Goal: Navigation & Orientation: Find specific page/section

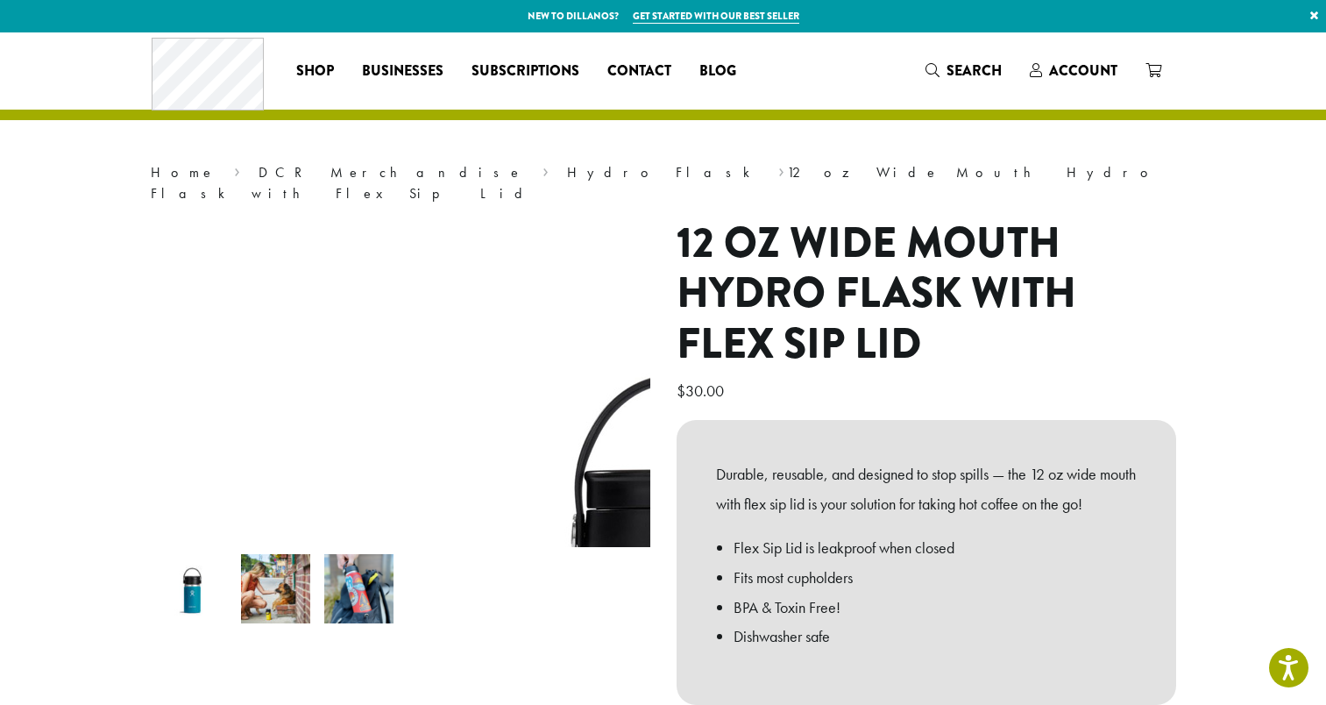
click at [1228, 620] on section "**********" at bounding box center [663, 474] width 1326 height 884
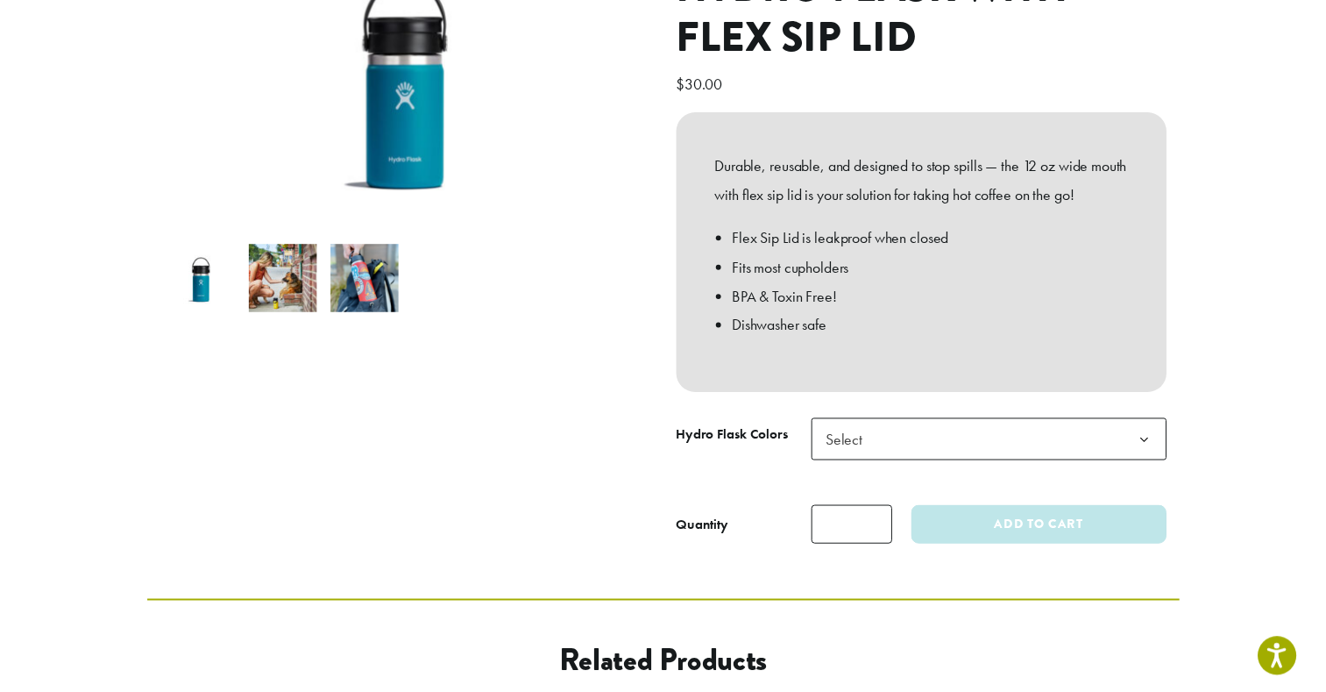
scroll to position [309, 0]
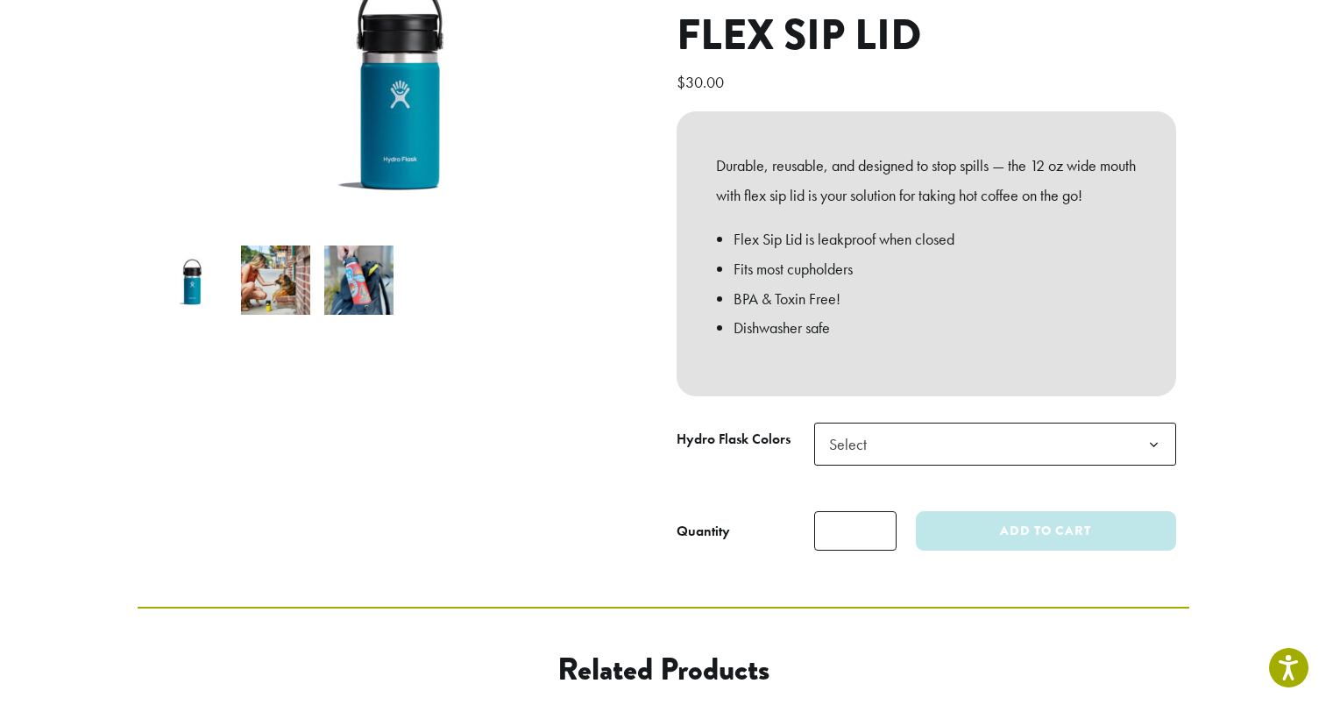
click at [1153, 435] on b at bounding box center [1154, 444] width 43 height 43
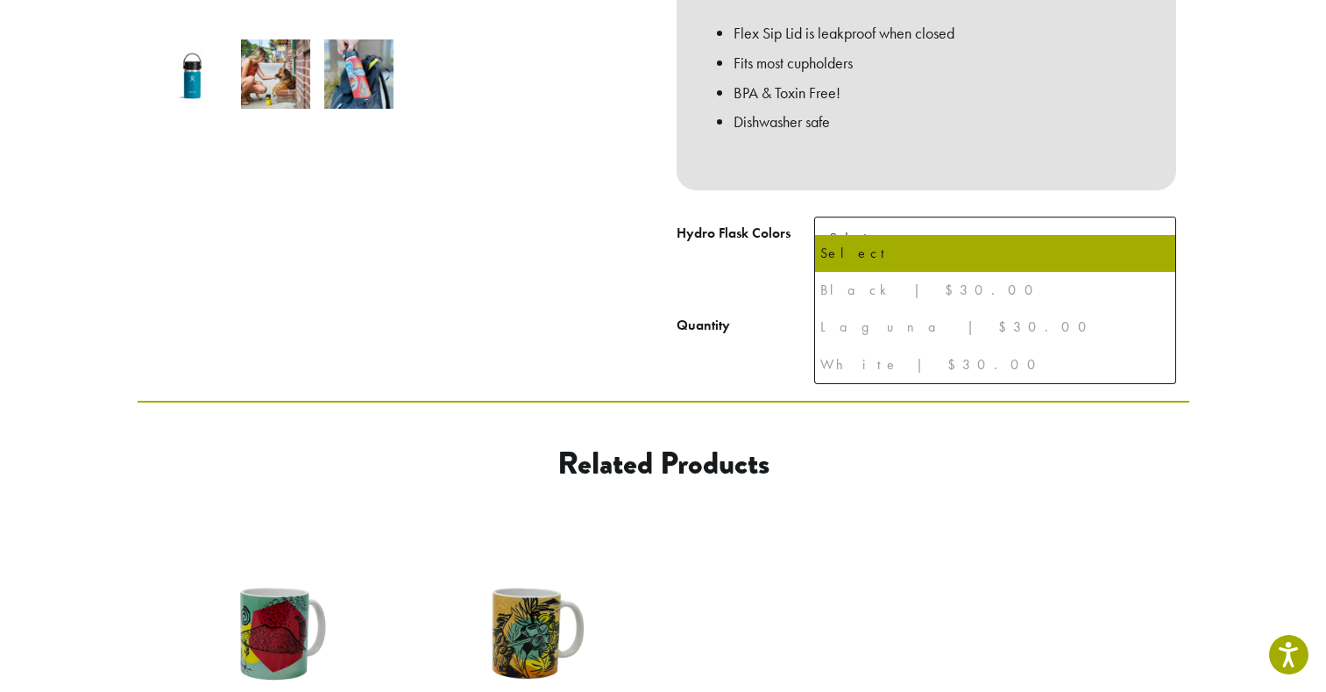
scroll to position [517, 0]
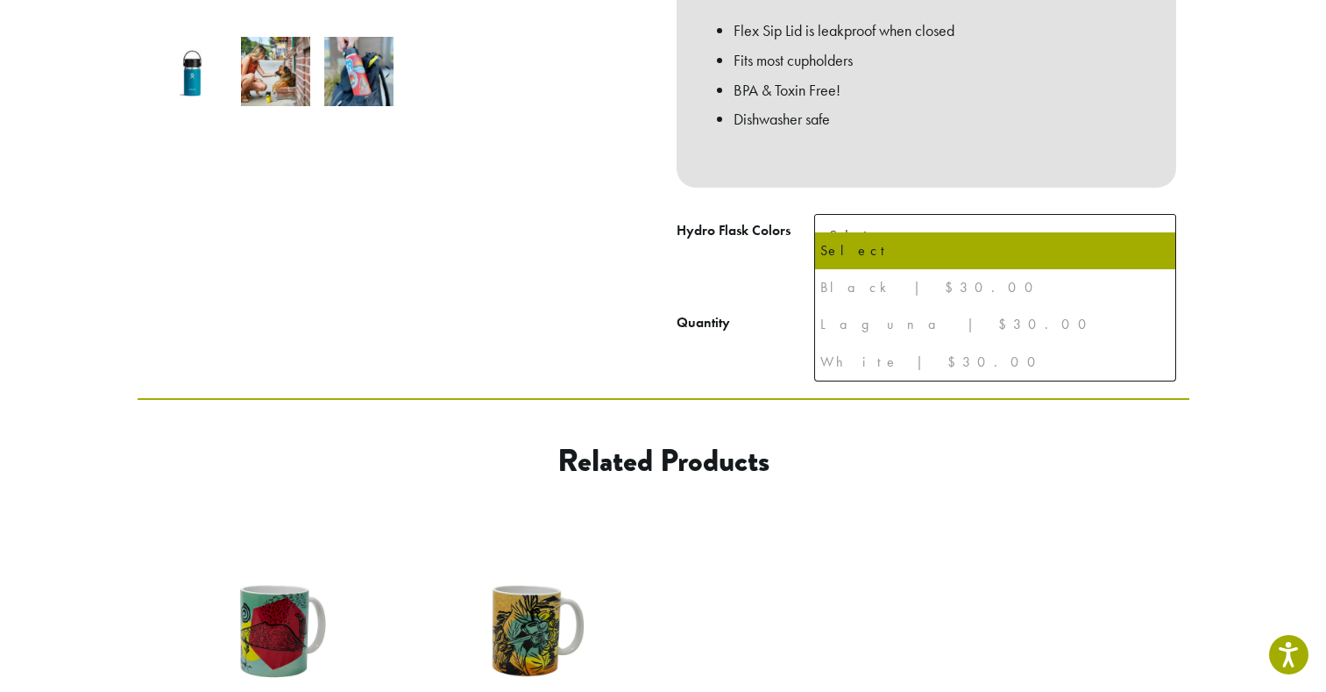
click at [906, 328] on div "Laguna | $30.00" at bounding box center [995, 324] width 350 height 26
click at [892, 338] on li "Laguna | $30.00" at bounding box center [995, 324] width 360 height 37
click at [891, 327] on div "Laguna | $30.00" at bounding box center [995, 324] width 350 height 26
click at [880, 326] on div "Laguna | $30.00" at bounding box center [995, 324] width 350 height 26
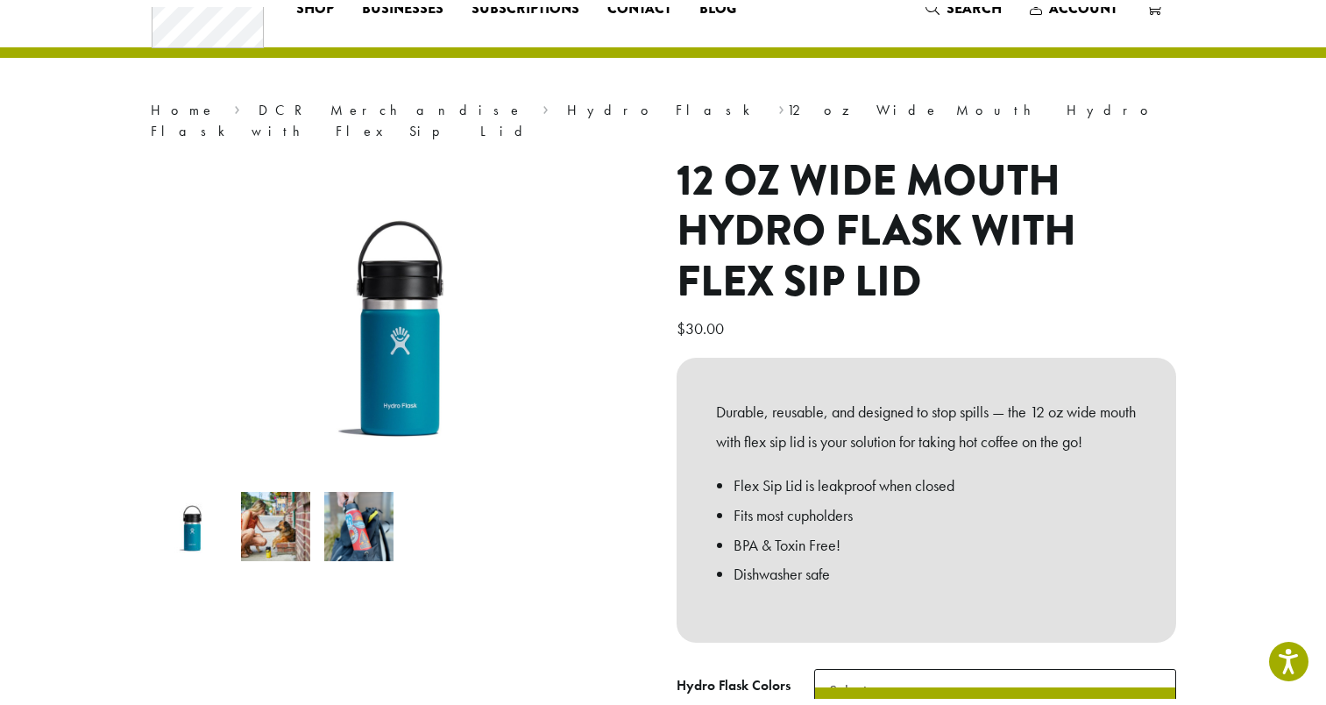
scroll to position [0, 0]
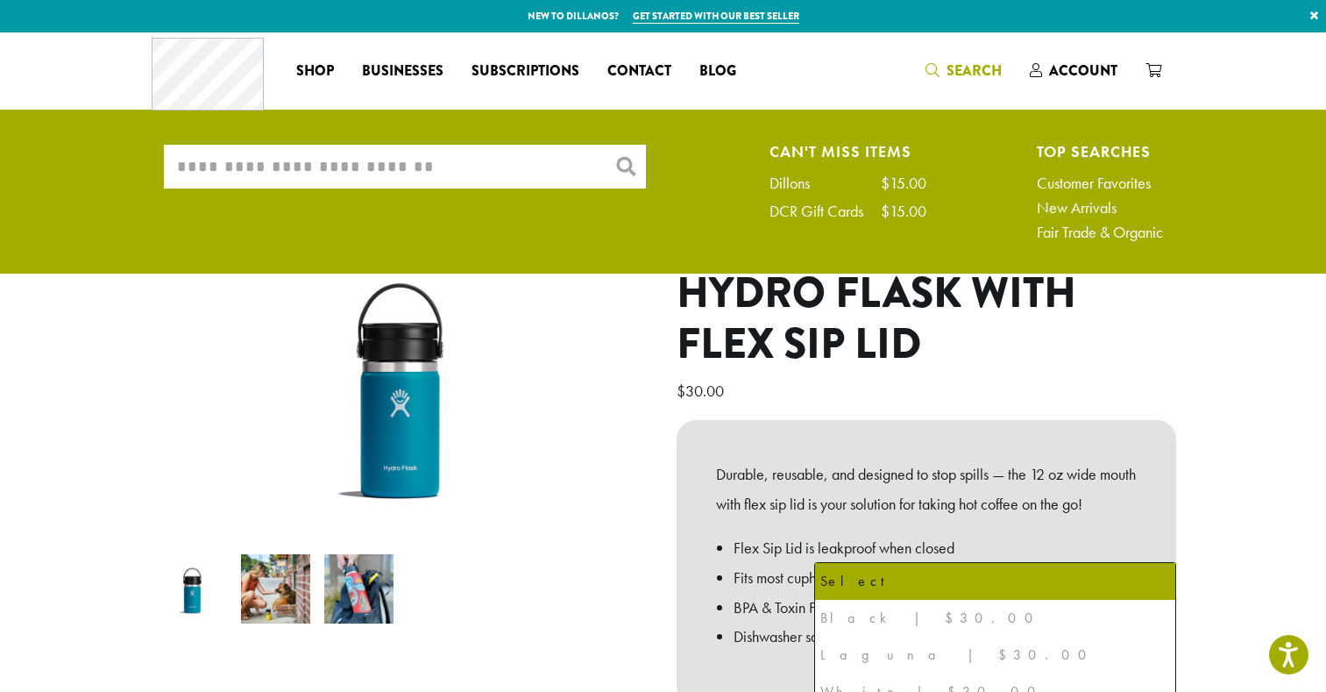
click at [323, 175] on input "What are you searching for?" at bounding box center [405, 167] width 482 height 44
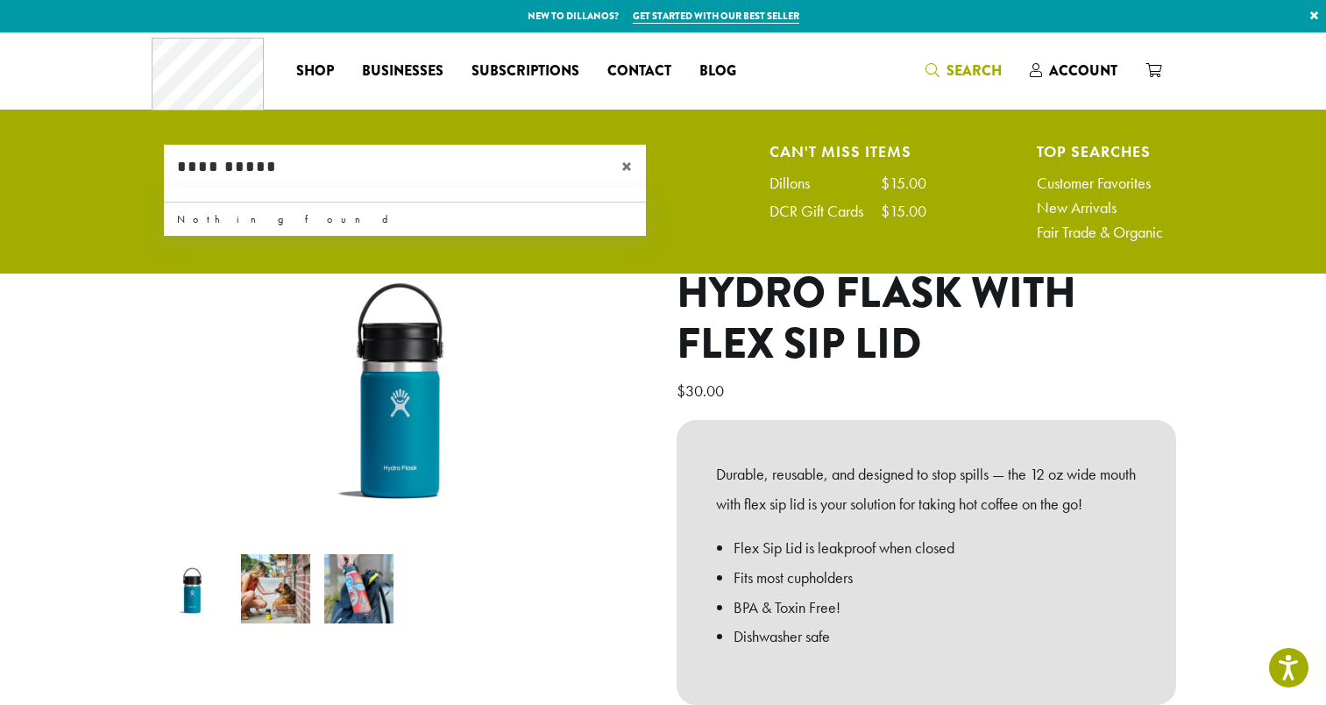
type input "**********"
click at [637, 168] on span "×" at bounding box center [633, 166] width 25 height 21
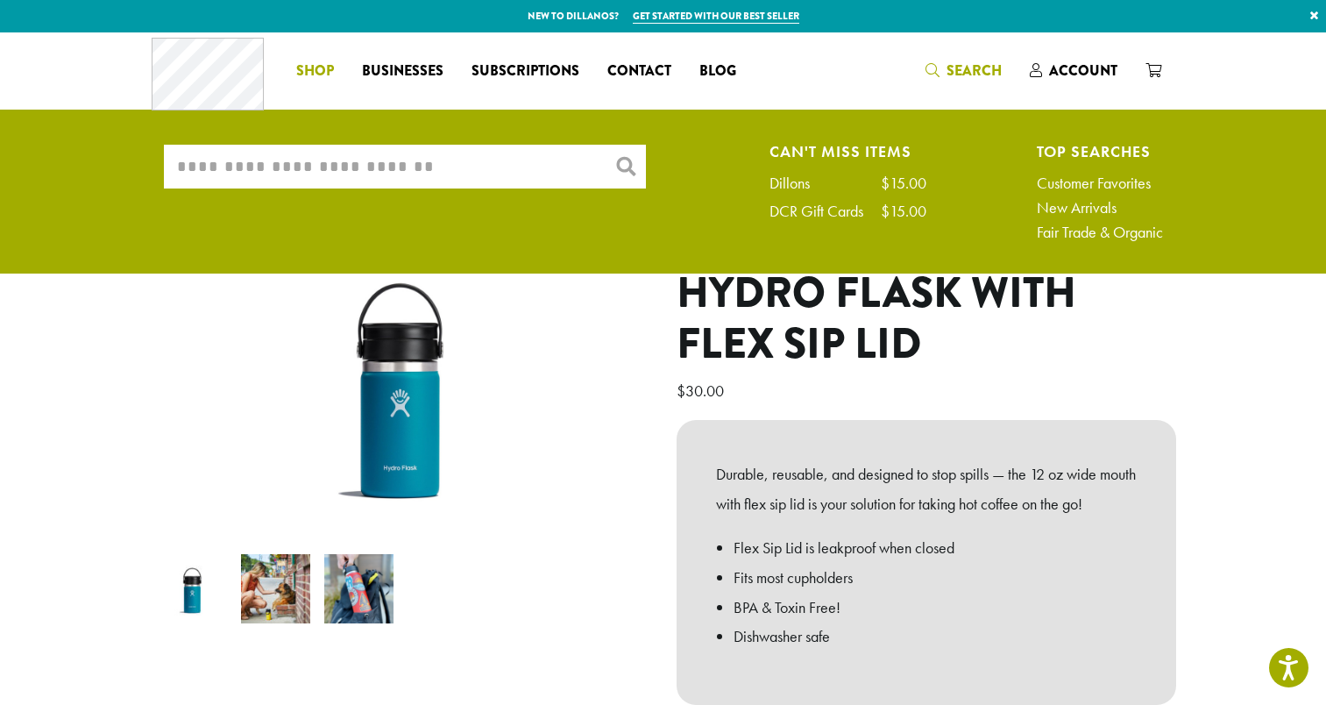
click at [324, 70] on span "Shop" at bounding box center [315, 71] width 38 height 22
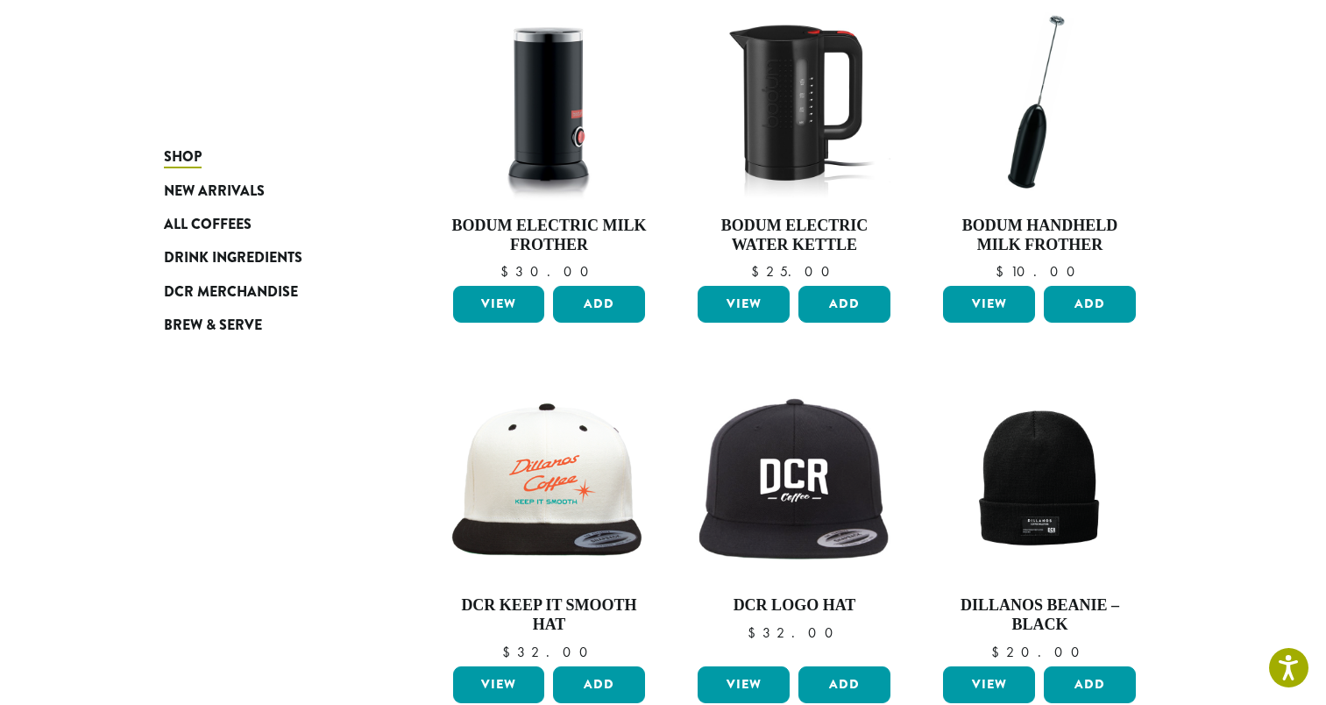
scroll to position [307, 0]
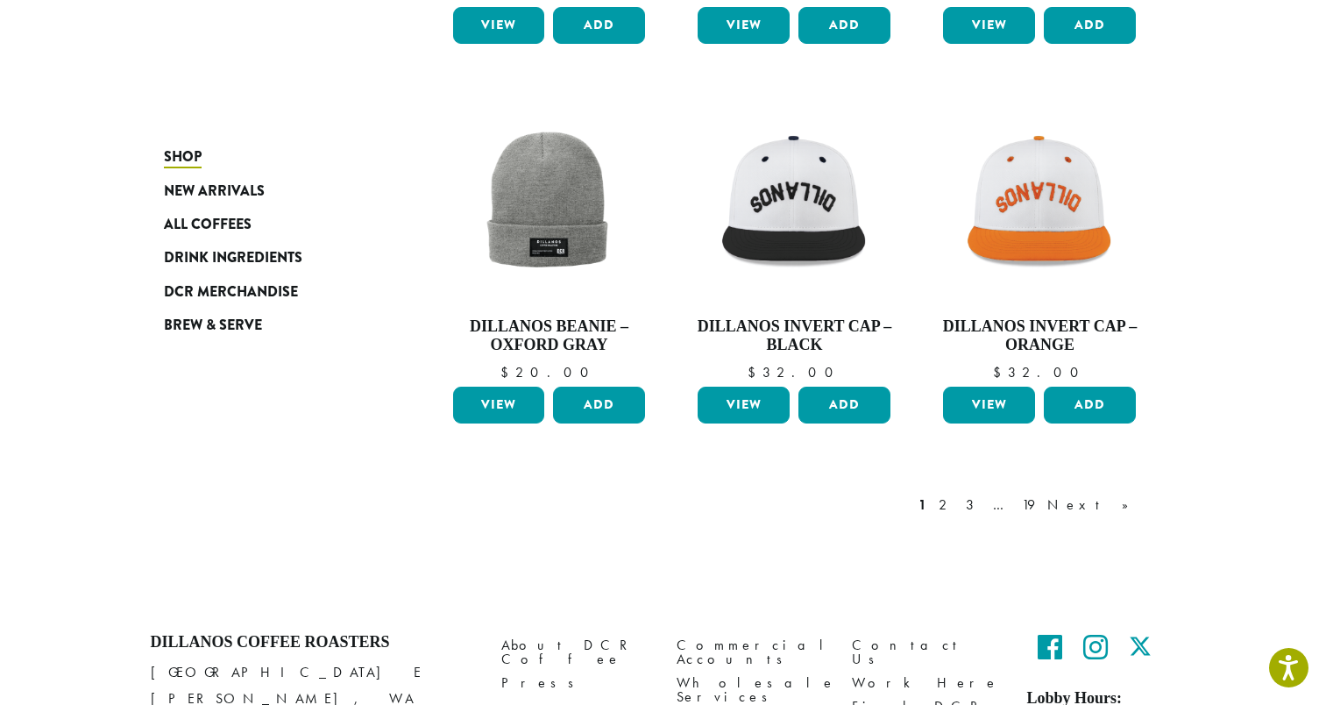
scroll to position [1468, 0]
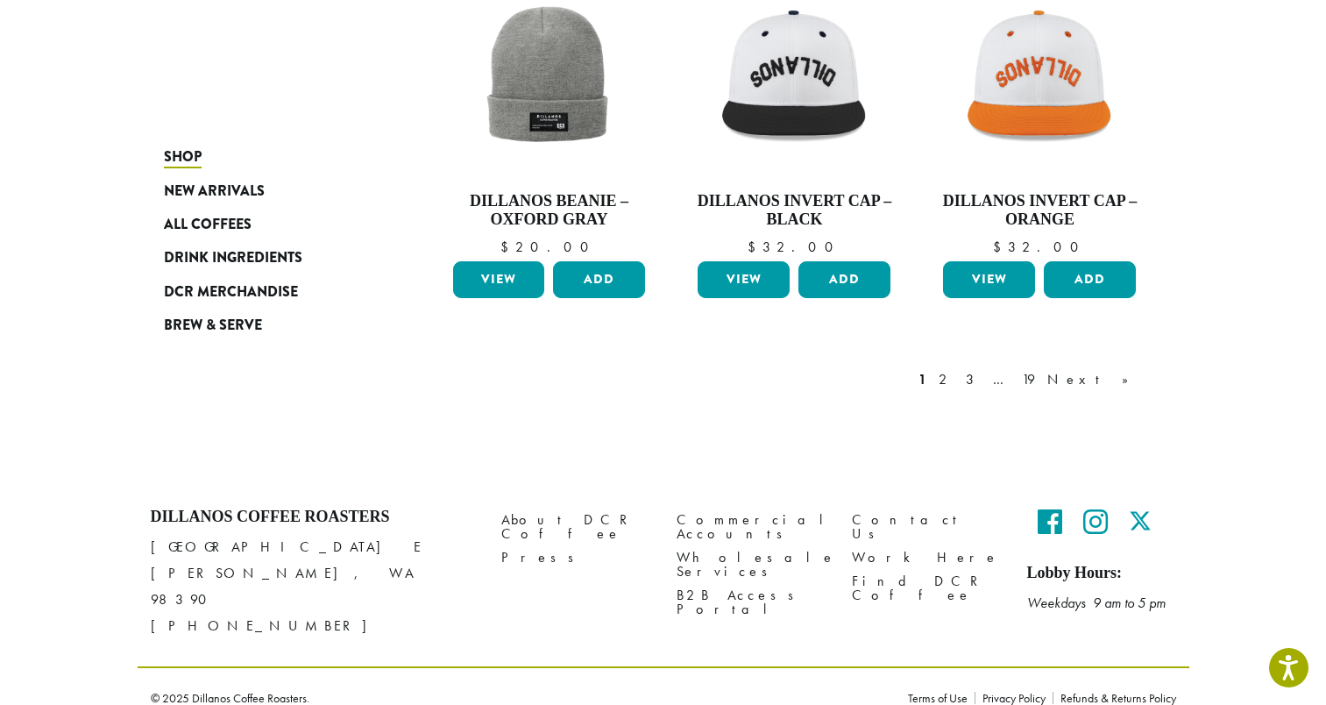
click at [1131, 385] on link "Next »" at bounding box center [1094, 379] width 101 height 21
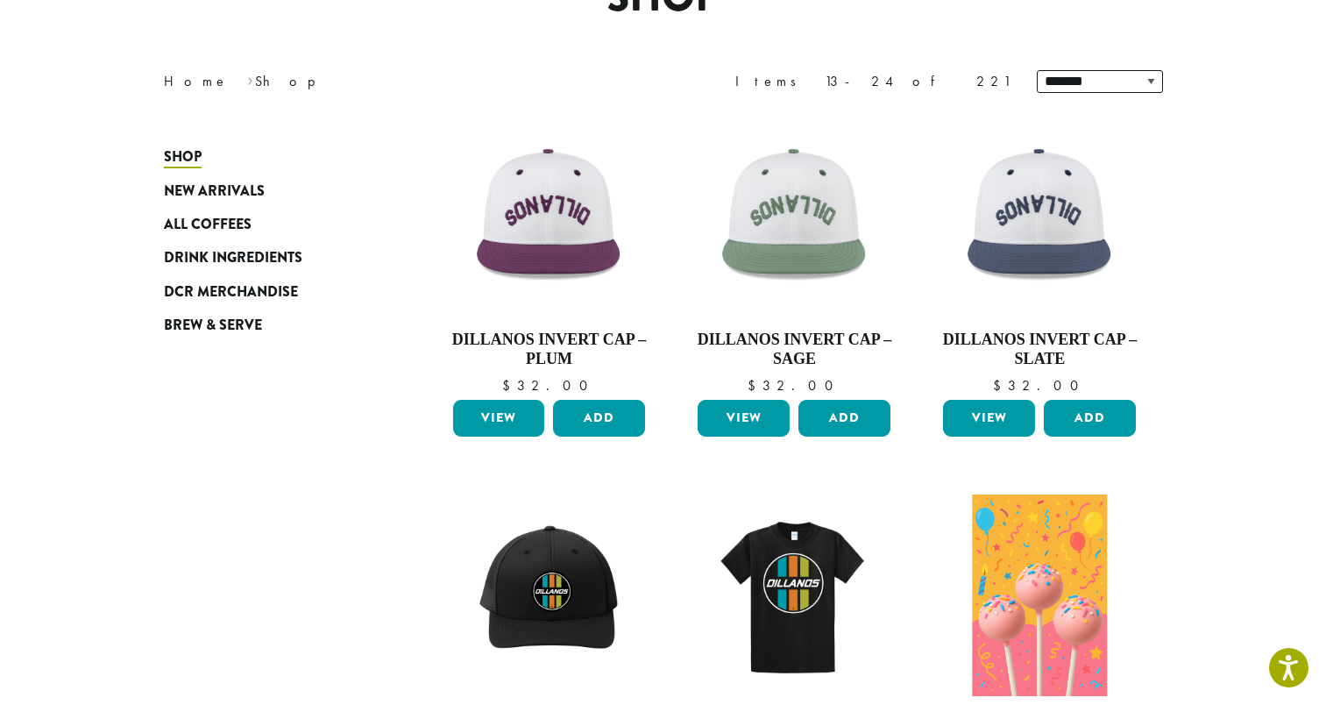
scroll to position [108, 0]
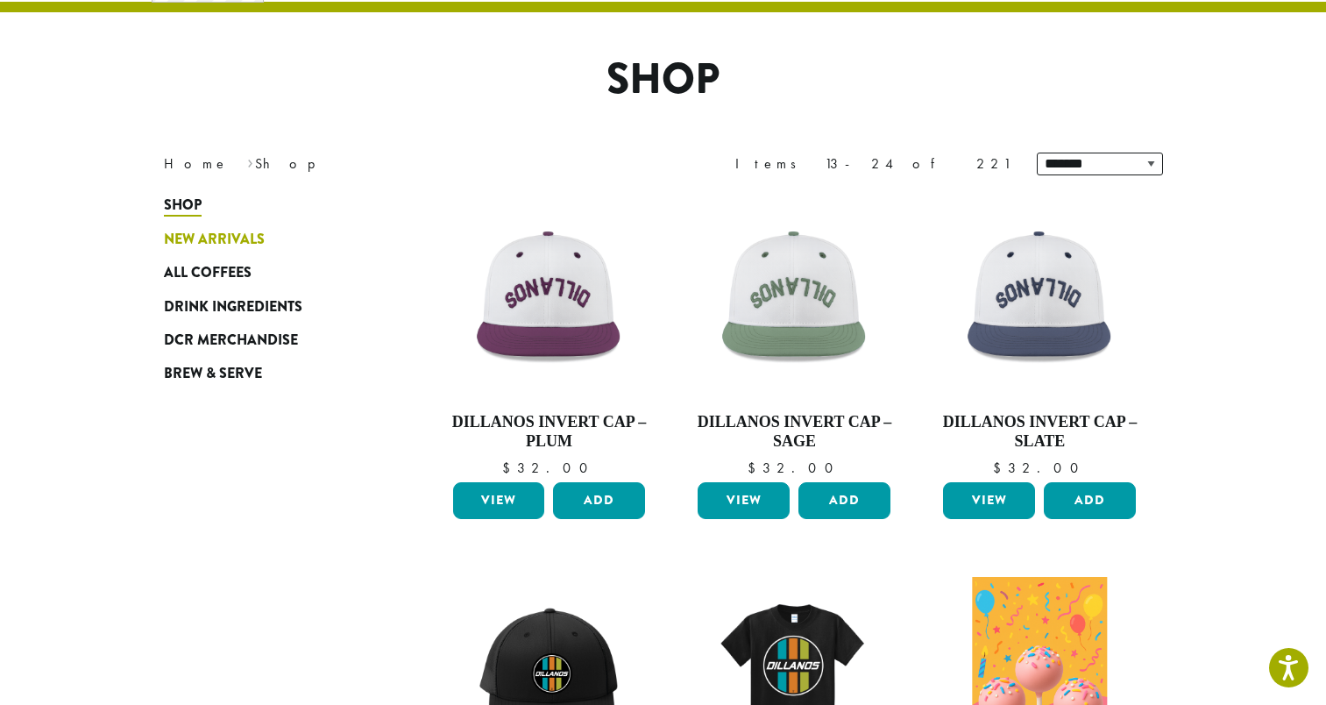
click at [230, 236] on span "New Arrivals" at bounding box center [214, 240] width 101 height 22
